Goal: Task Accomplishment & Management: Use online tool/utility

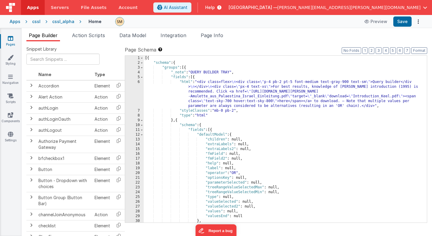
click at [33, 22] on div "cssl" at bounding box center [36, 22] width 8 height 6
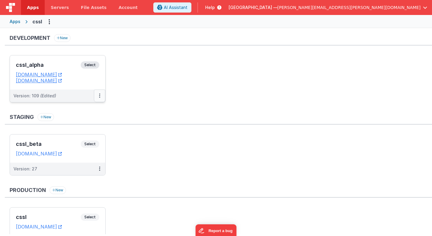
click at [100, 96] on icon at bounding box center [99, 96] width 1 height 0
click at [88, 132] on link "Deploy..." at bounding box center [78, 131] width 53 height 11
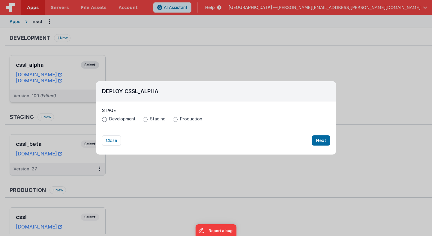
click at [183, 121] on span "Production" at bounding box center [191, 119] width 22 height 6
click at [178, 121] on input "Production" at bounding box center [175, 119] width 5 height 5
radio input "true"
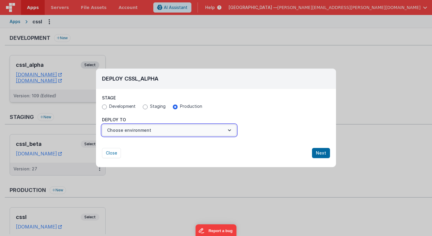
click at [170, 134] on button "Choose environment" at bounding box center [169, 130] width 134 height 11
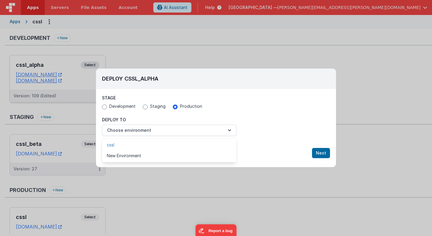
click at [163, 146] on link "cssl" at bounding box center [169, 145] width 134 height 11
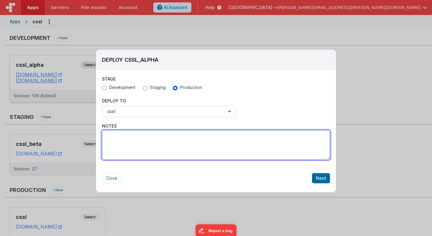
click at [163, 146] on textarea "Notes" at bounding box center [216, 144] width 228 height 29
type textarea "A"
click at [273, 140] on textarea "Unified GIS related stuff into a new key into the app model ('map' key)" at bounding box center [216, 144] width 228 height 29
type textarea "Unified GIS related stuff into a new key into the app model ('map' key). Should…"
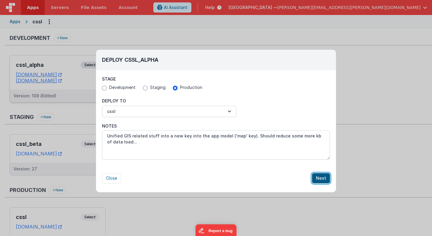
click at [324, 180] on button "Next" at bounding box center [321, 178] width 18 height 10
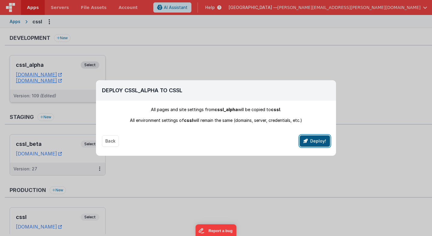
click at [320, 142] on button "Deploy!" at bounding box center [315, 141] width 30 height 11
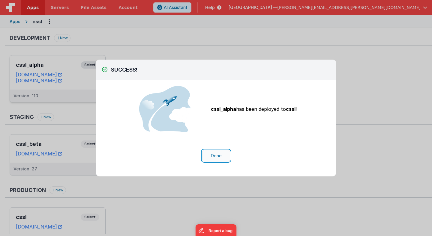
click at [217, 157] on button "Done" at bounding box center [216, 155] width 28 height 11
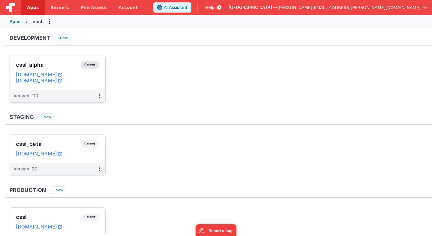
click at [90, 66] on span "Select" at bounding box center [90, 64] width 19 height 7
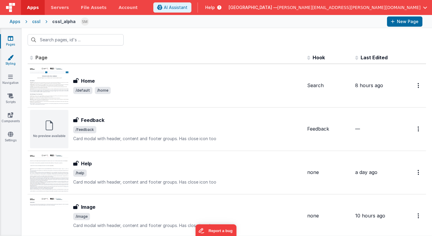
click at [9, 57] on icon at bounding box center [10, 58] width 6 height 6
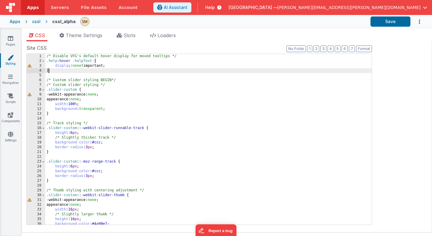
click at [58, 73] on div "/* Disable VFG's default hover display for moved tooltips */ .help :hover .help…" at bounding box center [208, 144] width 326 height 181
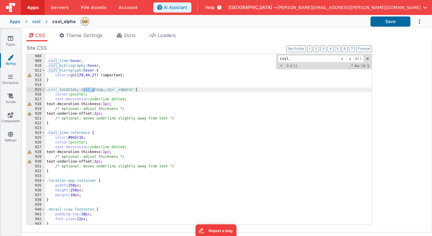
scroll to position [4620, 0]
type input "cssl_"
click at [138, 90] on div ".cssl_item :hover , .cssl_bibliography :hover , .cssl_hieroglyph :hover { color…" at bounding box center [208, 144] width 326 height 181
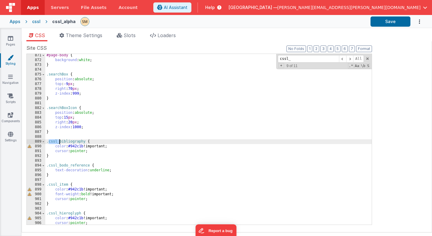
scroll to position [4444, 0]
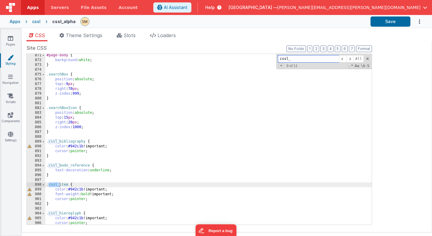
click at [311, 58] on input "cssl_" at bounding box center [308, 58] width 61 height 7
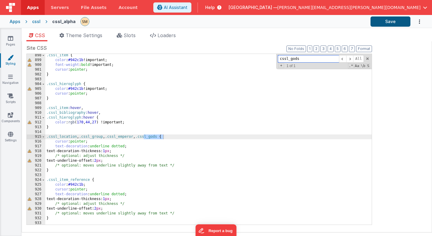
type input "cssl_gods"
click at [389, 22] on button "Save" at bounding box center [390, 21] width 40 height 10
click at [9, 41] on link "Pages" at bounding box center [11, 41] width 22 height 12
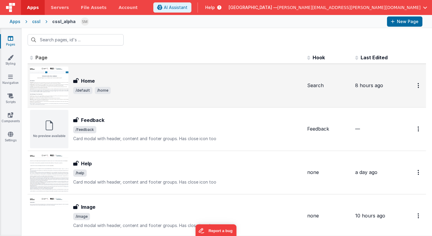
click at [84, 83] on h3 "Home" at bounding box center [88, 80] width 14 height 7
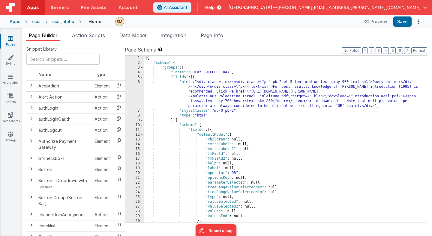
click at [175, 85] on div "[{ "schema" : { "groups" : [{ "_note" : "QUERY BUILDER TRAY" , "fields" : [{ "h…" at bounding box center [285, 144] width 283 height 177
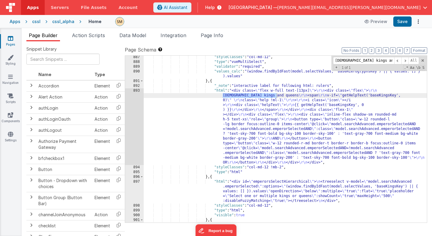
scroll to position [4314, 0]
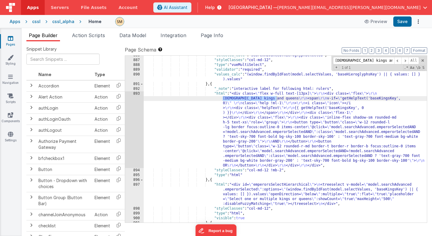
type input "[DEMOGRAPHIC_DATA] kings and queens"
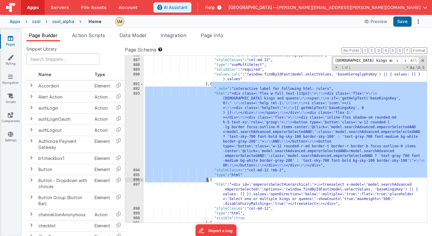
drag, startPoint x: 212, startPoint y: 85, endPoint x: 208, endPoint y: 178, distance: 93.1
click at [208, 178] on div ""selected_calc" : "searchAdvanced.hieroglyphSelected" , "styleClasses" : "col-m…" at bounding box center [285, 141] width 283 height 177
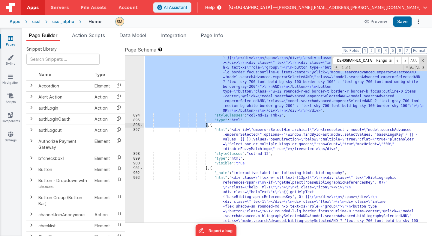
scroll to position [4362, 0]
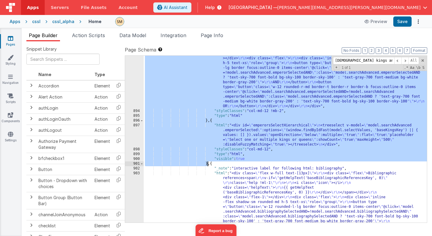
click at [208, 164] on div ""html" : "<div class= \" flex w-full text-[13px] \" > \r\n <div class= \" flex …" at bounding box center [285, 194] width 283 height 325
click at [208, 164] on div ""html" : "<div class= \" flex w-full text-[13px] \" > \r\n <div class= \" flex …" at bounding box center [285, 139] width 283 height 167
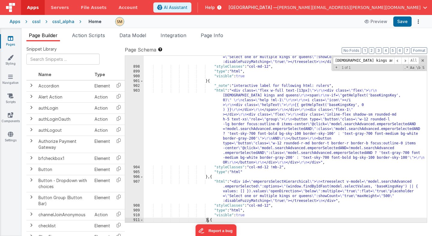
scroll to position [4378, 0]
click at [208, 83] on div ""html" : "<div id= \" emperorsSelectHierarchical \" > \n <treeselect v-model= \…" at bounding box center [285, 138] width 283 height 196
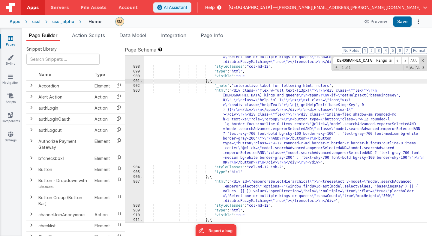
click at [247, 125] on div ""html" : "<div id= \" emperorsSelectHierarchical \" > \n <treeselect v-model= \…" at bounding box center [285, 138] width 283 height 196
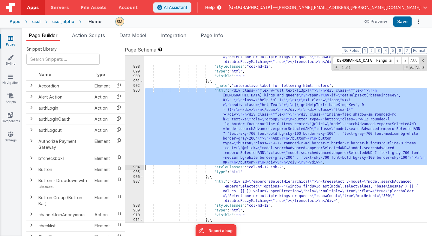
click at [136, 115] on div "903" at bounding box center [134, 126] width 19 height 77
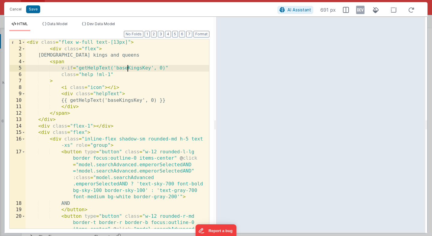
scroll to position [0, 0]
click at [128, 69] on div "< div class = "flex w-full text-[13px]" > < div class = "flex" > [DEMOGRAPHIC_D…" at bounding box center [117, 166] width 184 height 254
click at [134, 67] on div "< div class = "flex w-full text-[13px]" > < div class = "flex" > [DEMOGRAPHIC_D…" at bounding box center [117, 166] width 184 height 254
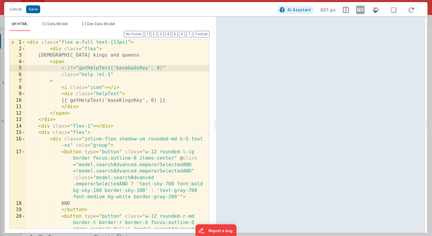
click at [133, 100] on div "< div class = "flex w-full text-[13px]" > < div class = "flex" > [DEMOGRAPHIC_D…" at bounding box center [117, 166] width 184 height 254
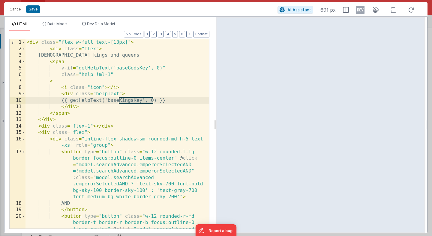
click at [133, 100] on div "< div class = "flex w-full text-[13px]" > < div class = "flex" > [DEMOGRAPHIC_D…" at bounding box center [117, 166] width 184 height 254
click at [134, 112] on div "< div class = "flex w-full text-[13px]" > < div class = "flex" > [DEMOGRAPHIC_D…" at bounding box center [117, 166] width 184 height 254
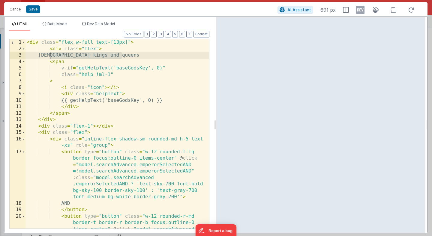
drag, startPoint x: 121, startPoint y: 57, endPoint x: 51, endPoint y: 56, distance: 70.5
click at [51, 56] on div "< div class = "flex w-full text-[13px]" > < div class = "flex" > [DEMOGRAPHIC_D…" at bounding box center [117, 166] width 184 height 254
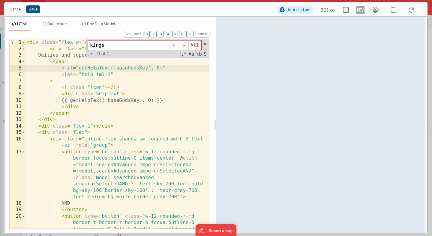
type input "kings"
click at [32, 10] on button "Save" at bounding box center [33, 9] width 14 height 8
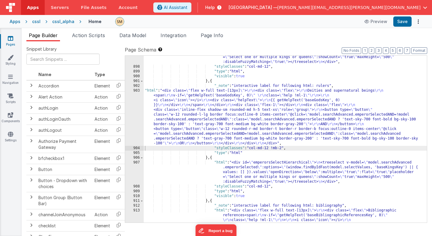
scroll to position [4385, 0]
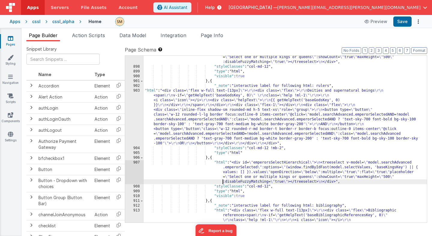
click at [221, 181] on div ""html" : "<div id= \" emperorsSelectHierarchical \" > \n <treeselect v-model= \…" at bounding box center [285, 176] width 283 height 273
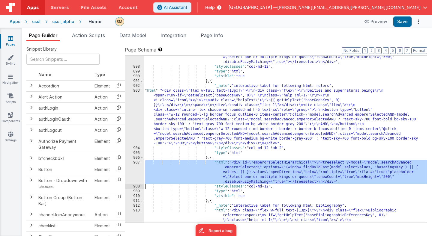
click at [138, 173] on div "907" at bounding box center [134, 172] width 19 height 24
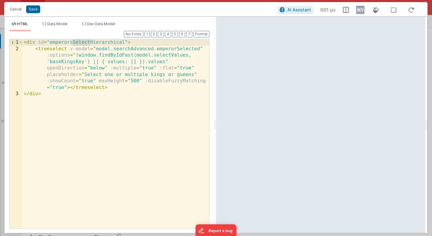
drag, startPoint x: 73, startPoint y: 43, endPoint x: 89, endPoint y: 43, distance: 15.9
click at [89, 43] on div "< div id = "emperorsSelectHierarchical" > < treeselect v-model = "model.searchA…" at bounding box center [115, 140] width 187 height 202
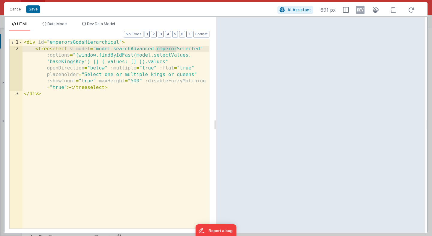
drag, startPoint x: 176, startPoint y: 49, endPoint x: 155, endPoint y: 49, distance: 21.6
click at [155, 49] on div "< div id = "emperorsGodsHierarchical" > < treeselect v-model = "model.searchAdv…" at bounding box center [115, 140] width 187 height 202
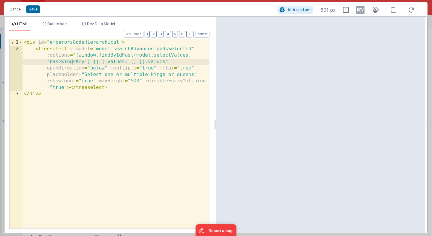
click at [74, 63] on div "< div id = "emperorsGodsHierarchical" > < treeselect v-model = "model.searchAdv…" at bounding box center [115, 140] width 187 height 202
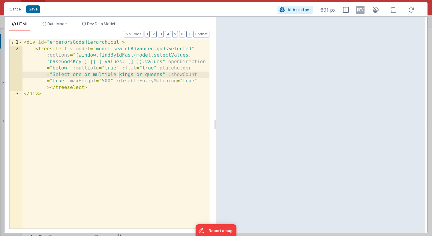
click at [119, 75] on div "< div id = "emperorsGodsHierarchical" > < treeselect v-model = "model.searchAdv…" at bounding box center [115, 140] width 187 height 202
drag, startPoint x: 119, startPoint y: 75, endPoint x: 161, endPoint y: 76, distance: 42.3
click at [161, 76] on div "< div id = "emperorsGodsHierarchical" > < treeselect v-model = "model.searchAdv…" at bounding box center [115, 140] width 187 height 202
click at [122, 76] on div "< div id = "emperorsGodsHierarchical" > < treeselect v-model = "model.searchAdv…" at bounding box center [115, 140] width 187 height 202
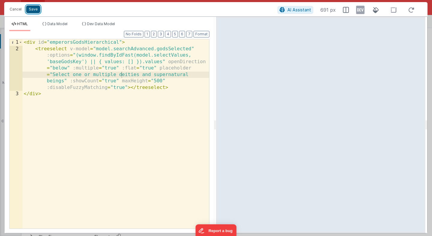
click at [33, 10] on button "Save" at bounding box center [33, 9] width 14 height 8
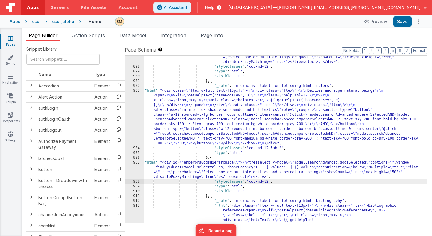
scroll to position [4387, 0]
click at [403, 22] on button "Save" at bounding box center [402, 21] width 18 height 10
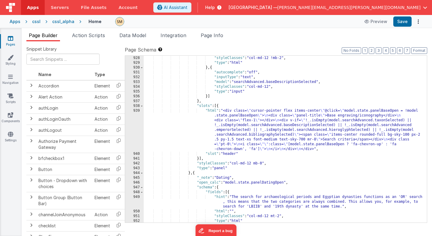
scroll to position [4726, 0]
click at [218, 129] on div ""styleClasses" : "col-md-12 !mb-2" , "type" : "html" } , { "autocomplete" : "of…" at bounding box center [285, 144] width 283 height 177
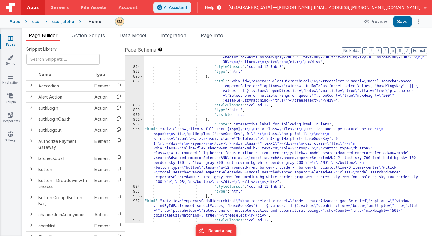
scroll to position [4356, 0]
click at [164, 141] on div ""html" : "<div class= \" flex w-full text-[13px] \" > \r\n <div class= \" flex …" at bounding box center [285, 112] width 283 height 249
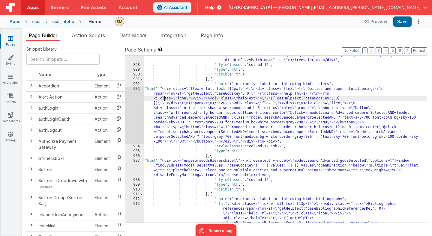
scroll to position [4389, 0]
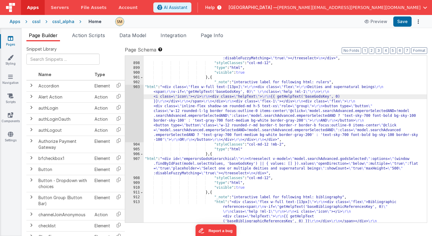
click at [177, 165] on div ""html" : "<div id= \" emperorsSelectHierarchical \" > \n <treeselect v-model= \…" at bounding box center [285, 173] width 283 height 273
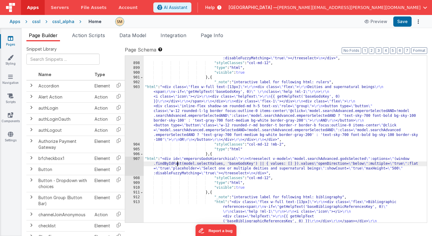
click at [136, 168] on div "907" at bounding box center [134, 166] width 19 height 19
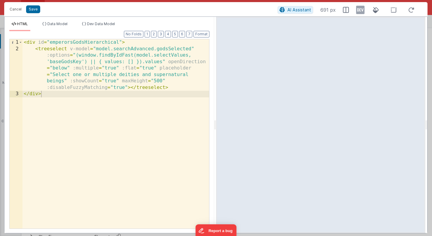
click at [125, 49] on div "< div id = "emperorsGodsHierarchical" > < treeselect v-model = "model.searchAdv…" at bounding box center [115, 140] width 187 height 202
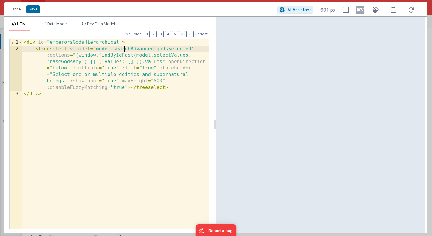
click at [125, 49] on div "< div id = "emperorsGodsHierarchical" > < treeselect v-model = "model.searchAdv…" at bounding box center [115, 140] width 187 height 202
drag, startPoint x: 190, startPoint y: 49, endPoint x: 96, endPoint y: 49, distance: 93.6
click at [96, 49] on div "< div id = "emperorsGodsHierarchical" > < treeselect v-model = "model.searchAdv…" at bounding box center [115, 140] width 187 height 202
click at [17, 8] on button "Cancel" at bounding box center [16, 9] width 18 height 8
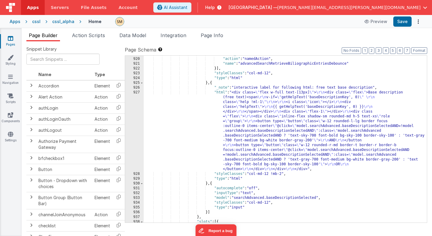
scroll to position [4635, 0]
click at [132, 124] on div "927" at bounding box center [134, 131] width 19 height 82
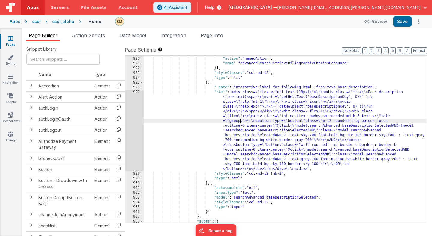
click at [240, 122] on div ""onSearch_actions" : [{ "action" : "namedAction" , "name" : "advancedSearchRetr…" at bounding box center [285, 140] width 283 height 177
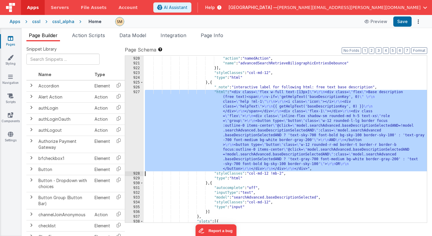
click at [135, 127] on div "927" at bounding box center [134, 131] width 19 height 82
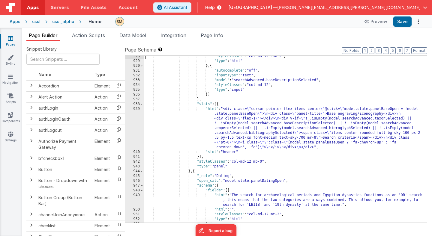
scroll to position [4728, 0]
click at [239, 129] on div ""styleClasses" : "col-md-12 !mb-2" , "type" : "html" } , { "autocomplete" : "of…" at bounding box center [285, 142] width 283 height 177
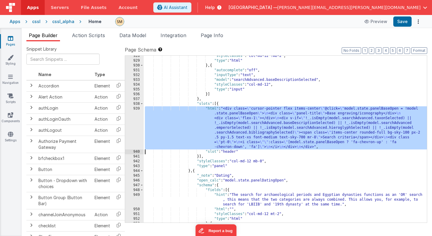
click at [137, 128] on div "939" at bounding box center [134, 127] width 19 height 43
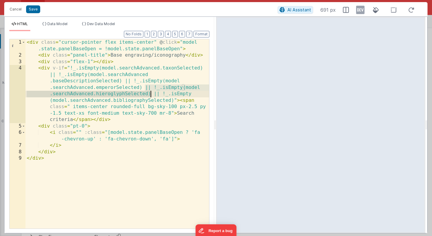
drag, startPoint x: 144, startPoint y: 87, endPoint x: 151, endPoint y: 94, distance: 9.1
click at [151, 94] on div "< div class = "cursor-pointer flex items-center" @ click = "model .state.panelB…" at bounding box center [117, 143] width 184 height 209
drag, startPoint x: 138, startPoint y: 95, endPoint x: 152, endPoint y: 95, distance: 13.5
click at [152, 95] on div "< div class = "cursor-pointer flex items-center" @ click = "model .state.panelB…" at bounding box center [117, 134] width 184 height 190
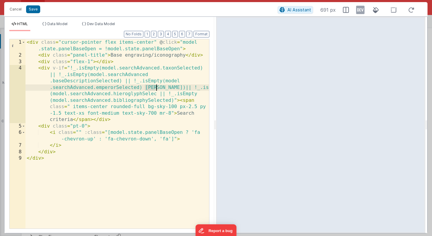
click at [130, 169] on div "< div class = "cursor-pointer flex items-center" @ click = "model .state.panelB…" at bounding box center [117, 143] width 184 height 209
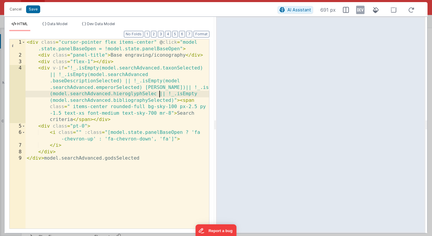
click at [160, 92] on div "< div class = "cursor-pointer flex items-center" @ click = "model .state.panelB…" at bounding box center [117, 143] width 184 height 209
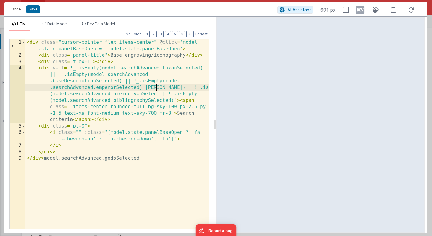
click at [157, 88] on div "< div class = "cursor-pointer flex items-center" @ click = "model .state.panelB…" at bounding box center [117, 143] width 184 height 209
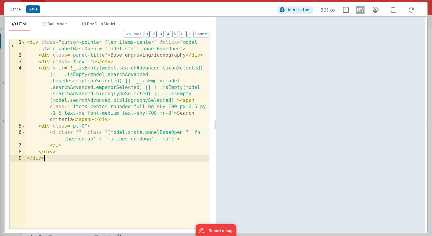
click at [152, 166] on div "< div class = "cursor-pointer flex items-center" @ click = "model .state.panelB…" at bounding box center [117, 143] width 184 height 209
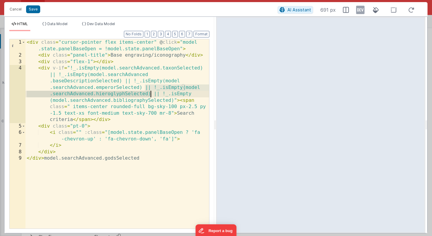
drag, startPoint x: 145, startPoint y: 86, endPoint x: 151, endPoint y: 95, distance: 10.7
click at [151, 95] on div "< div class = "cursor-pointer flex items-center" @ click = "model .state.panelB…" at bounding box center [117, 143] width 184 height 209
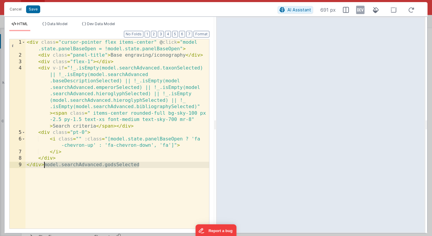
drag, startPoint x: 144, startPoint y: 164, endPoint x: 44, endPoint y: 165, distance: 99.6
click at [44, 165] on div "< div class = "cursor-pointer flex items-center" @ click = "model .state.panelB…" at bounding box center [117, 143] width 184 height 209
click at [138, 100] on div "< div class = "cursor-pointer flex items-center" @ click = "model .state.panelB…" at bounding box center [117, 143] width 184 height 209
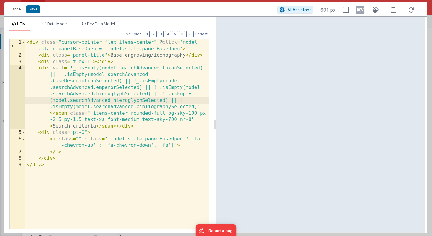
click at [128, 100] on div "< div class = "cursor-pointer flex items-center" @ click = "model .state.panelB…" at bounding box center [117, 143] width 184 height 209
click at [53, 100] on div "< div class = "cursor-pointer flex items-center" @ click = "model .state.panelB…" at bounding box center [117, 143] width 184 height 209
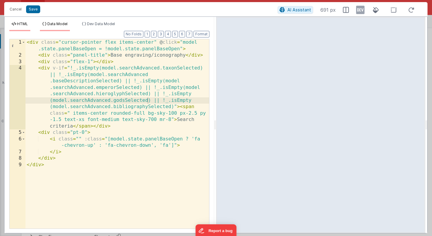
click at [60, 24] on span "Data Model" at bounding box center [57, 24] width 20 height 4
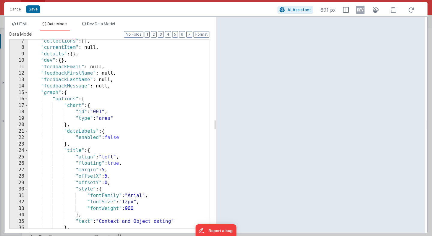
scroll to position [36, 0]
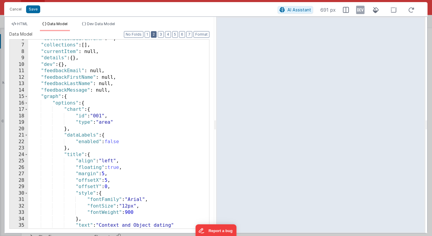
click at [156, 35] on button "2" at bounding box center [154, 34] width 6 height 7
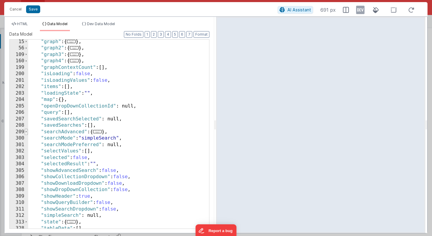
scroll to position [0, 0]
click at [25, 131] on span at bounding box center [26, 132] width 3 height 7
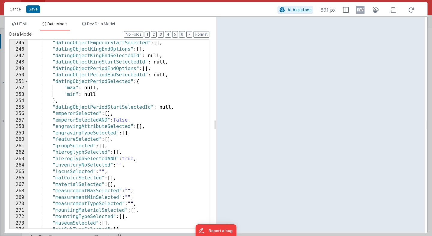
scroll to position [418, 0]
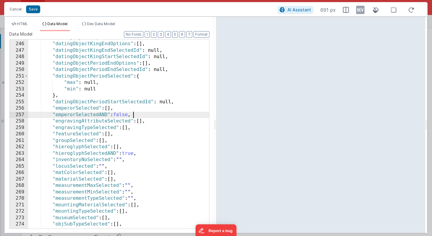
click at [135, 115] on div ""datingObjectEmperorStartSelected" : [ ] , "datingObjectKingEndOptions" : [ ] ,…" at bounding box center [118, 135] width 181 height 202
click at [118, 133] on div ""datingObjectEmperorStartSelected" : [ ] , "datingObjectKingEndOptions" : [ ] ,…" at bounding box center [118, 135] width 181 height 202
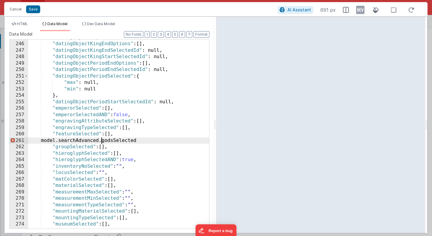
click at [103, 141] on div ""datingObjectEmperorStartSelected" : [ ] , "datingObjectKingEndOptions" : [ ] ,…" at bounding box center [118, 135] width 181 height 202
drag, startPoint x: 112, startPoint y: 141, endPoint x: 52, endPoint y: 142, distance: 59.1
click at [53, 142] on div ""datingObjectEmperorStartSelected" : [ ] , "datingObjectKingEndOptions" : [ ] ,…" at bounding box center [118, 135] width 181 height 202
click at [68, 147] on div ""datingObjectEmperorStartSelected" : [ ] , "datingObjectKingEndOptions" : [ ] ,…" at bounding box center [118, 135] width 181 height 202
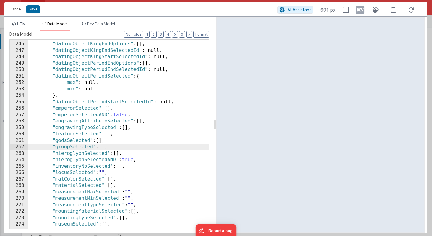
click at [68, 147] on div ""datingObjectEmperorStartSelected" : [ ] , "datingObjectKingEndOptions" : [ ] ,…" at bounding box center [118, 135] width 181 height 202
click at [32, 10] on button "Save" at bounding box center [33, 9] width 14 height 8
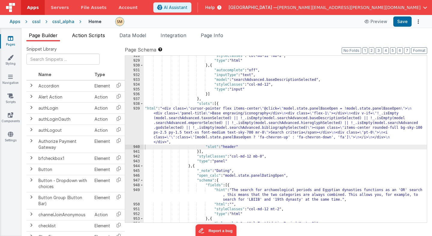
scroll to position [4729, 0]
click at [401, 21] on button "Save" at bounding box center [402, 21] width 18 height 10
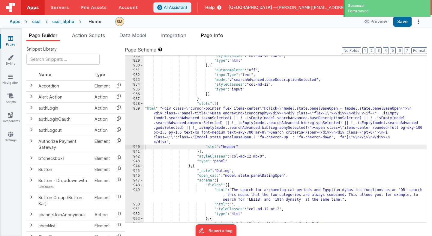
click at [211, 37] on span "Page Info" at bounding box center [212, 35] width 22 height 6
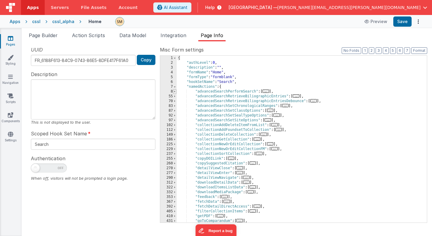
scroll to position [0, 0]
click at [175, 91] on span at bounding box center [174, 91] width 3 height 5
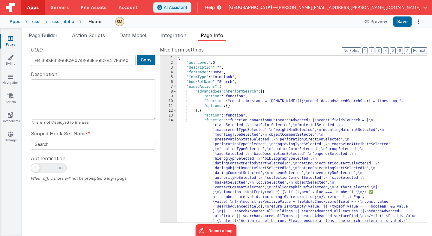
click at [222, 151] on div "{ "authLevel" : 0 , "description" : "" , "formName" : "Home" , "formType" : "fo…" at bounding box center [302, 211] width 250 height 311
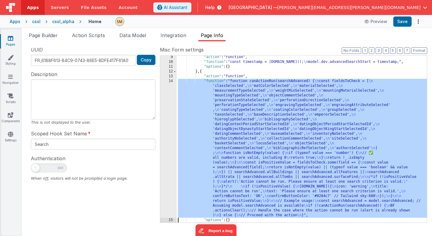
scroll to position [39, 0]
click at [166, 152] on div "14" at bounding box center [168, 148] width 16 height 139
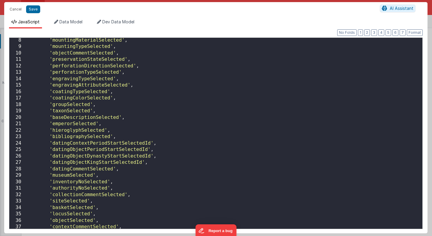
scroll to position [44, 0]
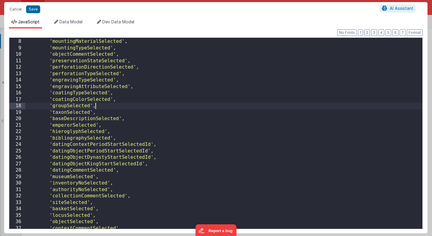
click at [99, 107] on div "'weightMinSelected' , 'mountingMaterialSelected' , 'mountingTypeSelected' , 'ob…" at bounding box center [223, 134] width 397 height 204
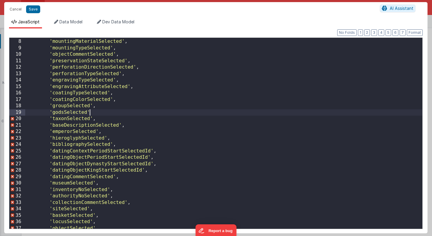
click at [115, 111] on div "'weightMinSelected' , 'mountingMaterialSelected' , 'mountingTypeSelected' , 'ob…" at bounding box center [223, 134] width 397 height 204
click at [36, 10] on button "Save" at bounding box center [33, 9] width 14 height 8
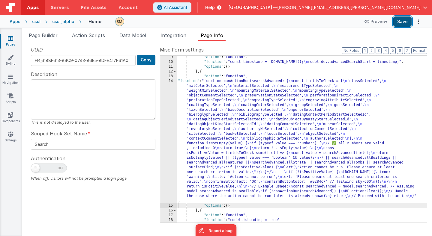
click at [401, 22] on button "Save" at bounding box center [402, 21] width 18 height 10
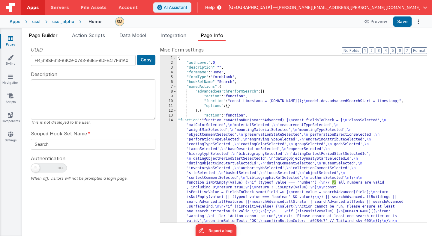
click at [50, 35] on span "Page Builder" at bounding box center [43, 35] width 29 height 6
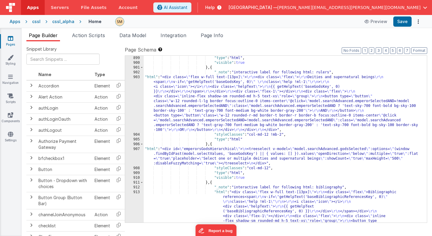
scroll to position [4379, 0]
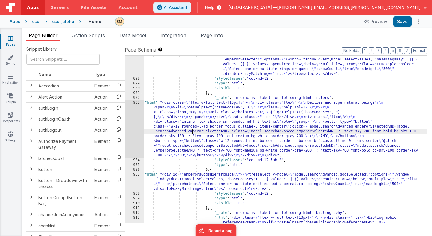
click at [192, 129] on div ""html" : "<div id= \" emperorsSelectHierarchical \" > \n <treeselect v-model= \…" at bounding box center [285, 188] width 283 height 273
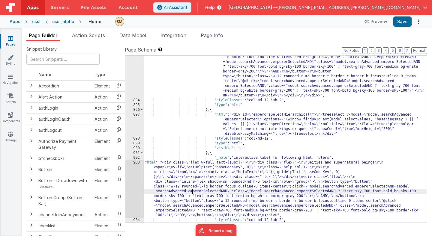
scroll to position [4332, 0]
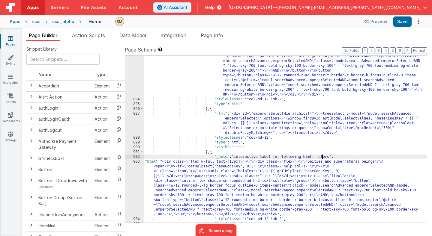
click at [322, 157] on div ""html" : "<div class= \" flex w-full text-[13px] \" > \r\n <div class= \" flex …" at bounding box center [285, 144] width 283 height 249
click at [272, 179] on div ""html" : "<div class= \" flex w-full text-[13px] \" > \r\n <div class= \" flex …" at bounding box center [285, 144] width 283 height 249
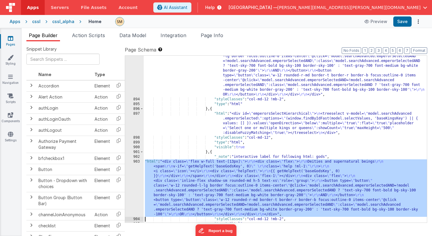
click at [134, 186] on div "903" at bounding box center [134, 189] width 19 height 58
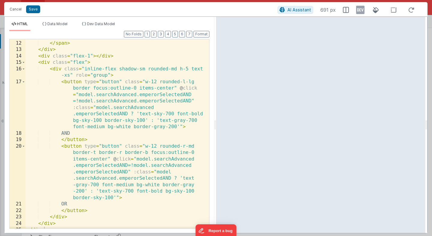
scroll to position [75, 0]
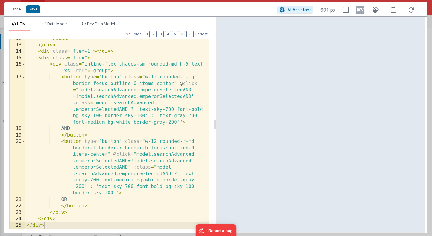
type input ""html": "<div class=\"flex w-full text-[13px]\">\r\n <div class=\"flex\">\r\n D…"
click at [123, 195] on div "</ span > </ div > < div class = "flex-1" > </ div > < div class = "flex" > < d…" at bounding box center [117, 136] width 184 height 202
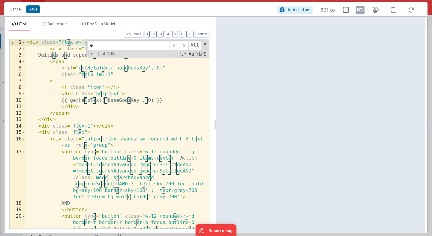
scroll to position [0, 0]
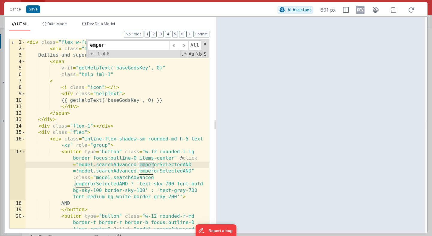
type input "emper"
drag, startPoint x: 158, startPoint y: 164, endPoint x: 140, endPoint y: 164, distance: 18.3
click at [140, 164] on div "< div class = "flex w-full text-[13px]" > < div class = "flex" > Deities and su…" at bounding box center [117, 166] width 184 height 254
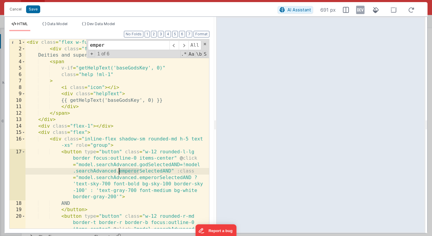
drag, startPoint x: 138, startPoint y: 172, endPoint x: 118, endPoint y: 172, distance: 19.8
click at [118, 172] on div "< div class = "flex w-full text-[13px]" > < div class = "flex" > Deities and su…" at bounding box center [117, 166] width 184 height 254
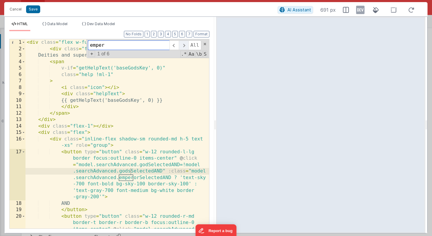
click at [182, 46] on span at bounding box center [183, 45] width 9 height 10
drag, startPoint x: 139, startPoint y: 177, endPoint x: 119, endPoint y: 178, distance: 20.1
click at [119, 178] on div "< div class = "flex w-full text-[13px]" > < div class = "flex" > Deities and su…" at bounding box center [117, 166] width 184 height 254
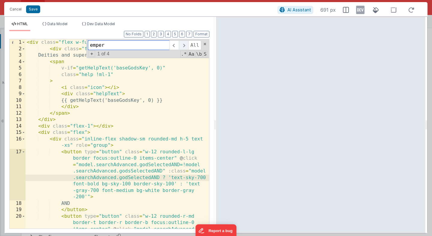
click at [185, 44] on span at bounding box center [183, 45] width 9 height 10
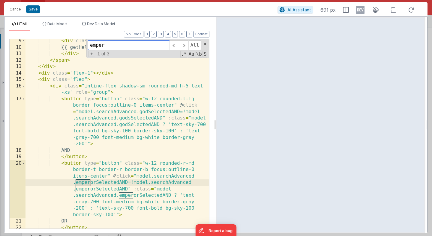
scroll to position [56, 0]
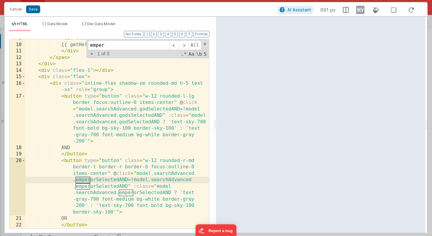
click at [89, 181] on div "< div class = "helpText" > {{ getHelpText('baseGodsKey', 0) }} </ div > </ span…" at bounding box center [117, 136] width 184 height 202
drag, startPoint x: 89, startPoint y: 181, endPoint x: 76, endPoint y: 181, distance: 12.6
click at [76, 181] on div "< div class = "helpText" > {{ getHelpText('baseGodsKey', 0) }} </ div > </ span…" at bounding box center [117, 136] width 184 height 202
drag, startPoint x: 96, startPoint y: 180, endPoint x: 76, endPoint y: 179, distance: 20.4
click at [76, 179] on div "< div class = "helpText" > {{ getHelpText('baseGodsKey', 0) }} </ div > </ span…" at bounding box center [117, 136] width 184 height 202
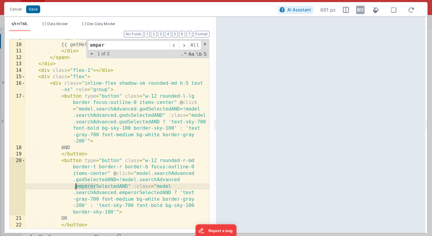
drag, startPoint x: 95, startPoint y: 186, endPoint x: 75, endPoint y: 186, distance: 20.1
click at [75, 186] on div "< div class = "helpText" > {{ getHelpText('baseGodsKey', 0) }} </ div > </ span…" at bounding box center [117, 136] width 184 height 202
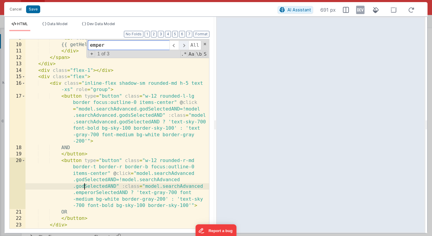
click at [183, 46] on span at bounding box center [183, 45] width 9 height 10
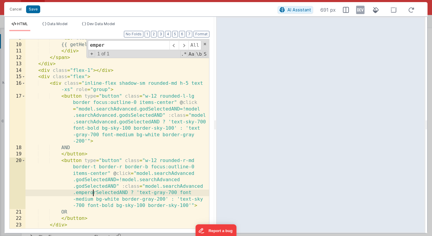
click at [94, 192] on div "< div class = "helpText" > {{ getHelpText('baseGodsKey', 0) }} </ div > </ span…" at bounding box center [117, 136] width 184 height 202
drag, startPoint x: 95, startPoint y: 193, endPoint x: 75, endPoint y: 193, distance: 19.8
click at [75, 193] on div "< div class = "helpText" > {{ getHelpText('baseGodsKey', 0) }} </ div > </ span…" at bounding box center [117, 136] width 184 height 202
drag, startPoint x: 106, startPoint y: 45, endPoint x: 82, endPoint y: 46, distance: 23.7
click at [82, 46] on div "< div class = "helpText" > {{ getHelpText('baseGodsKey', 0) }} </ div > </ span…" at bounding box center [117, 134] width 184 height 190
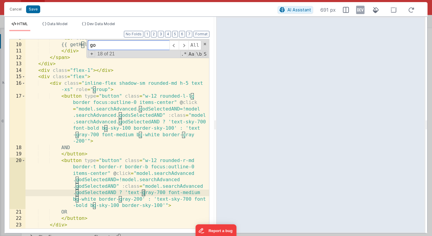
scroll to position [0, 0]
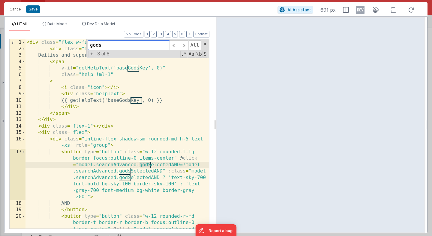
click at [102, 44] on input "gods" at bounding box center [129, 45] width 82 height 10
type input "[DEMOGRAPHIC_DATA]"
click at [186, 46] on span at bounding box center [183, 45] width 9 height 10
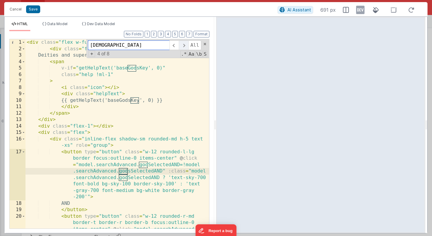
click at [186, 46] on span at bounding box center [183, 45] width 9 height 10
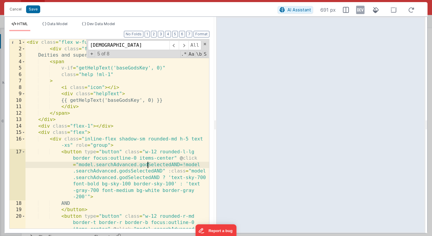
click at [147, 166] on div "< div class = "flex w-full text-[13px]" > < div class = "flex" > Deities and su…" at bounding box center [117, 163] width 184 height 248
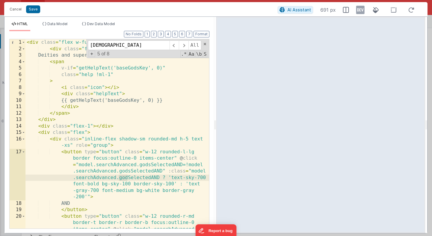
click at [128, 180] on div "< div class = "flex w-full text-[13px]" > < div class = "flex" > Deities and su…" at bounding box center [117, 134] width 184 height 190
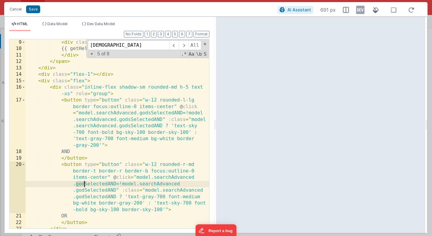
scroll to position [52, 0]
click at [84, 184] on div "< div class = "helpText" > {{ getHelpText('baseGodsKey', 0) }} </ div > </ span…" at bounding box center [117, 140] width 184 height 202
click at [84, 191] on div "< div class = "helpText" > {{ getHelpText('baseGodsKey', 0) }} </ div > </ span…" at bounding box center [117, 134] width 184 height 190
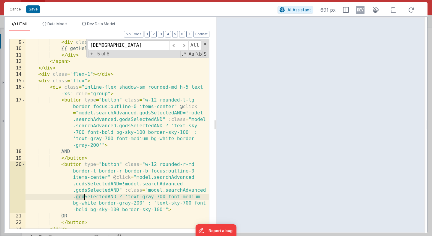
click at [85, 199] on div "< div class = "helpText" > {{ getHelpText('baseGodsKey', 0) }} </ div > </ span…" at bounding box center [117, 134] width 184 height 190
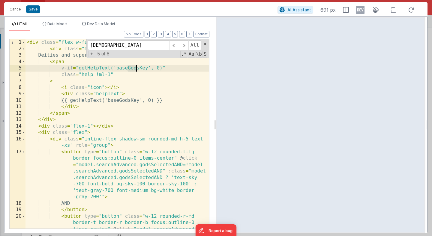
scroll to position [0, 0]
click at [106, 47] on input "[DEMOGRAPHIC_DATA]" at bounding box center [129, 45] width 82 height 10
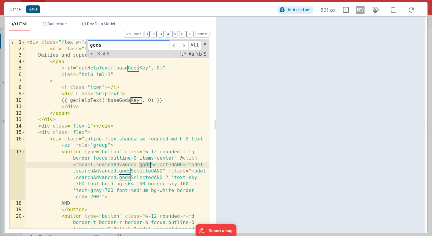
type input "gods"
click at [29, 11] on button "Save" at bounding box center [33, 9] width 14 height 8
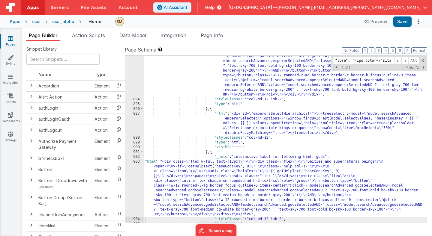
click at [210, 170] on div ""html" : "<div class= \" flex w-full text-[13px] \" > \r\n <div class= \" flex …" at bounding box center [285, 144] width 283 height 249
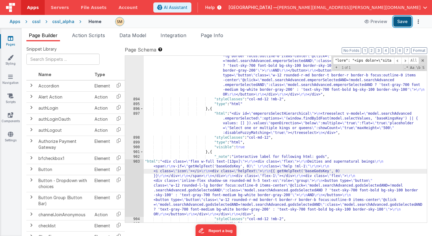
click at [405, 20] on button "Save" at bounding box center [402, 21] width 18 height 10
click at [406, 22] on button "Save" at bounding box center [402, 21] width 18 height 10
click at [136, 34] on span "Data Model" at bounding box center [132, 35] width 27 height 6
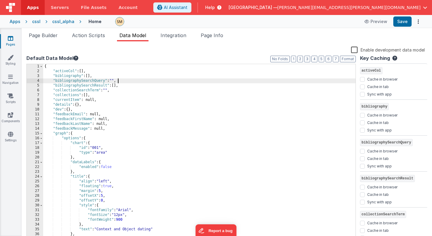
click at [199, 81] on div "{ "activeCol" : [ ] , "bibliography" : [ ] , "bibliographySearchQuery" : "" , "…" at bounding box center [199, 157] width 312 height 187
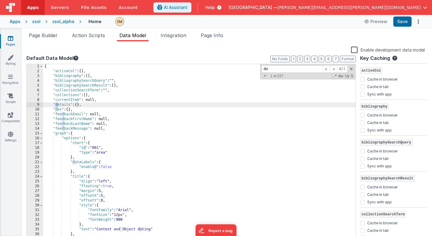
scroll to position [214, 0]
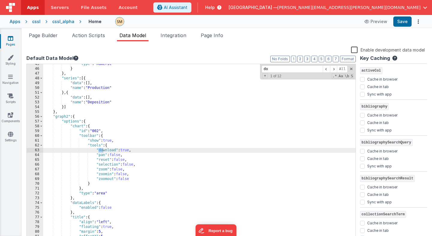
type input "d"
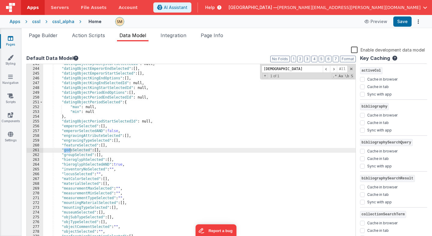
scroll to position [1163, 0]
type input "[DEMOGRAPHIC_DATA]"
click at [140, 151] on div ""datingObjectDynastyStartSelectedId" : null, "datingObjectEmperorEndSelected" :…" at bounding box center [199, 155] width 312 height 187
drag, startPoint x: 140, startPoint y: 151, endPoint x: 62, endPoint y: 150, distance: 78.3
click at [62, 150] on div ""datingObjectDynastyStartSelectedId" : null, "datingObjectEmperorEndSelected" :…" at bounding box center [199, 155] width 312 height 187
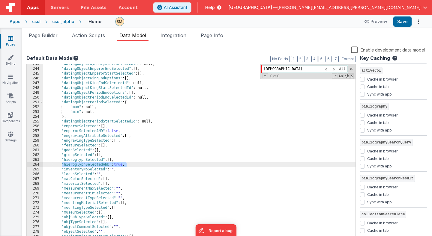
drag, startPoint x: 129, startPoint y: 165, endPoint x: 61, endPoint y: 163, distance: 67.5
click at [61, 163] on div ""datingObjectDynastyStartSelectedId" : null, "datingObjectEmperorEndSelected" :…" at bounding box center [199, 155] width 312 height 187
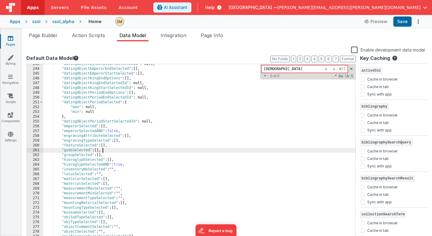
click at [103, 151] on div ""datingObjectDynastyStartSelectedId" : null, "datingObjectEmperorEndSelected" :…" at bounding box center [199, 155] width 312 height 187
click at [82, 152] on div ""datingObjectDynastyStartSelectedId" : null, "datingObjectEmperorEndSelected" :…" at bounding box center [199, 155] width 312 height 187
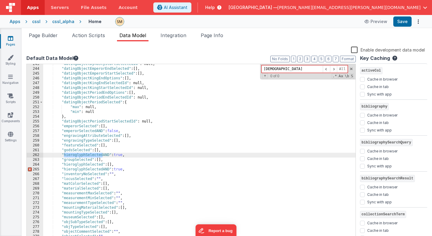
drag, startPoint x: 102, startPoint y: 156, endPoint x: 64, endPoint y: 155, distance: 38.7
click at [64, 155] on div ""datingObjectDynastyStartSelectedId" : null, "datingObjectEmperorEndSelected" :…" at bounding box center [199, 155] width 312 height 187
paste textarea
click at [108, 156] on div ""datingObjectDynastyStartSelectedId" : null, "datingObjectEmperorEndSelected" :…" at bounding box center [199, 155] width 312 height 187
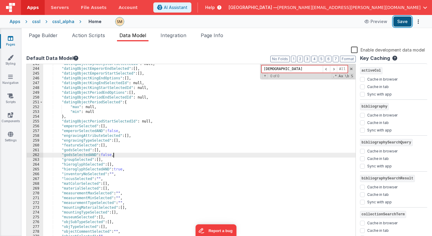
click at [404, 21] on button "Save" at bounding box center [402, 21] width 18 height 10
